Goal: Navigation & Orientation: Find specific page/section

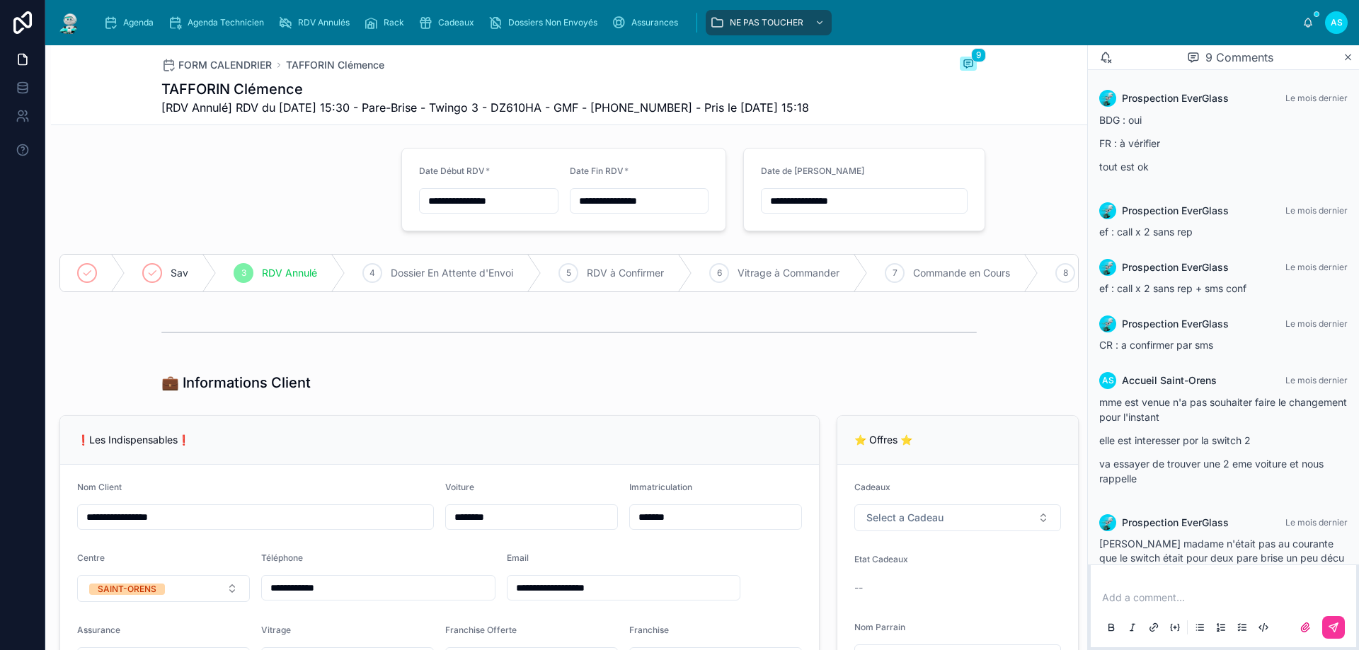
scroll to position [340, 0]
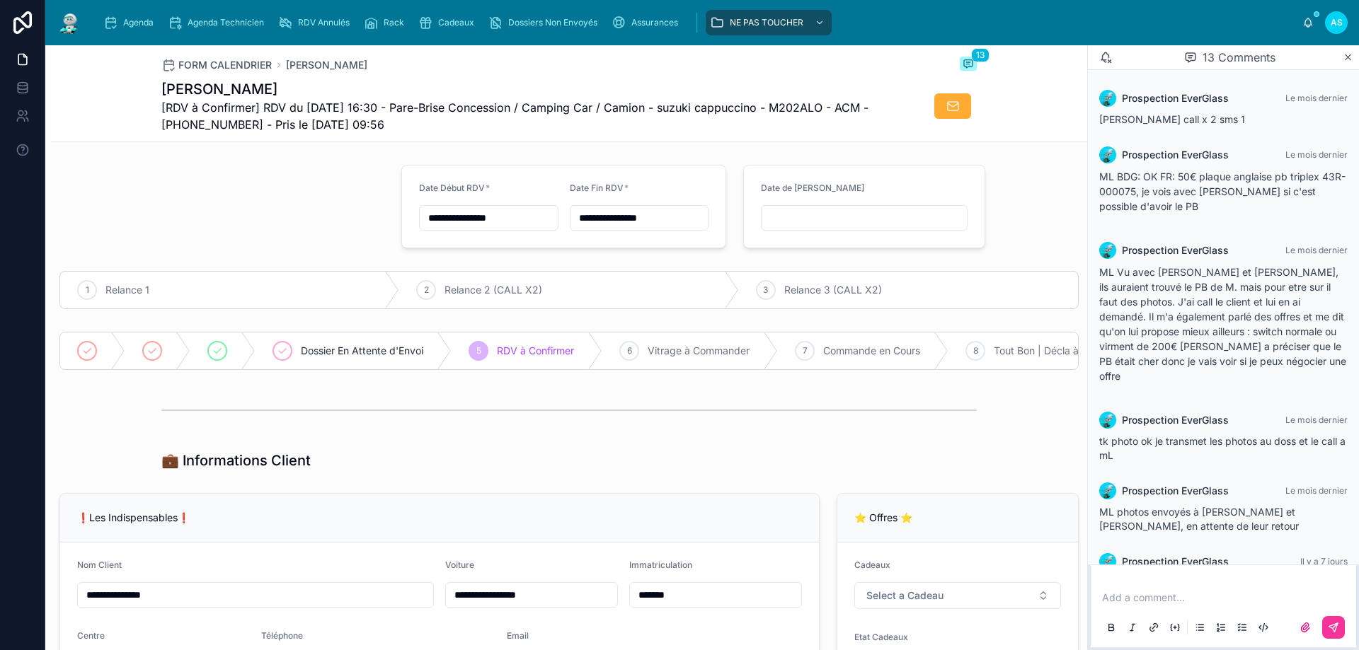
scroll to position [540, 0]
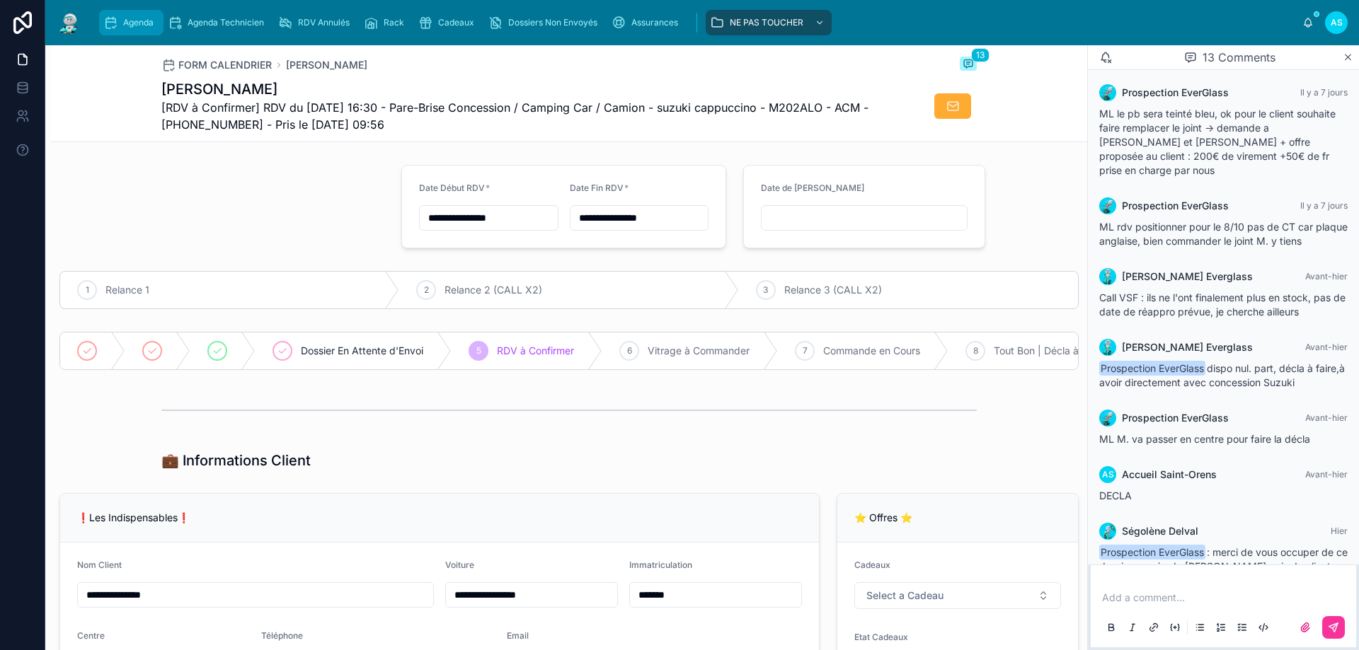
click at [139, 27] on span "Agenda" at bounding box center [138, 22] width 30 height 11
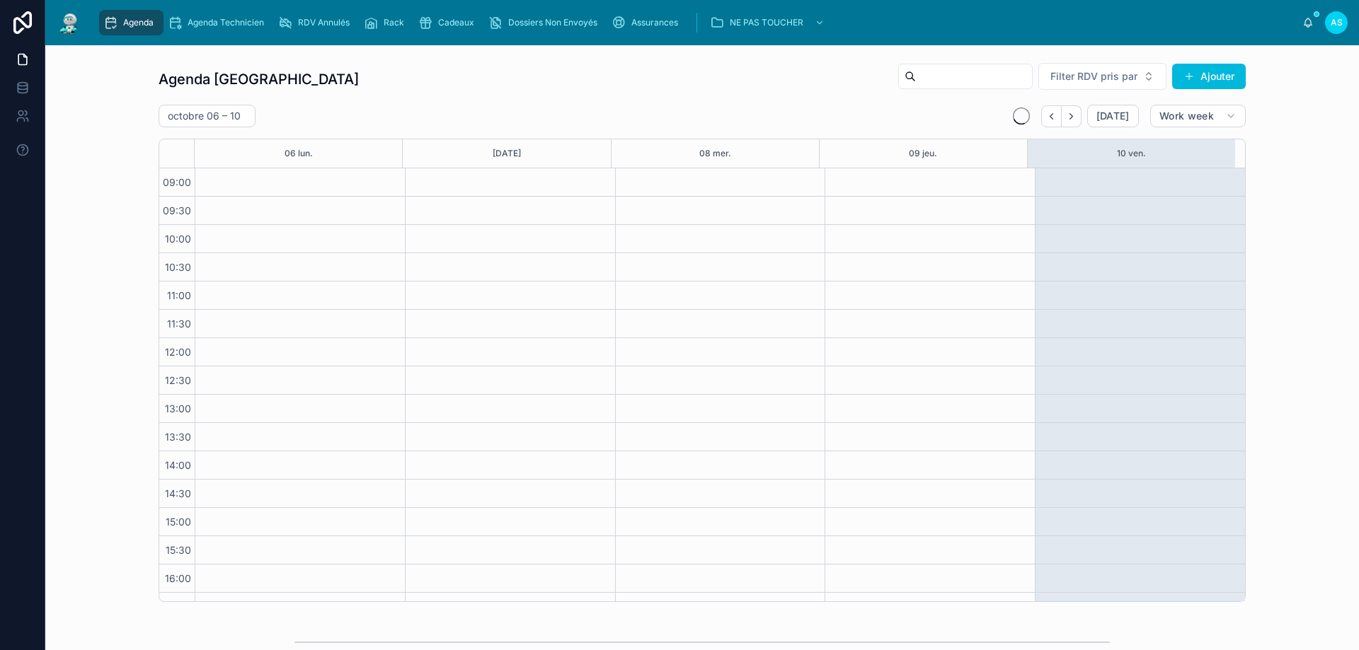
scroll to position [76, 0]
